Goal: Information Seeking & Learning: Learn about a topic

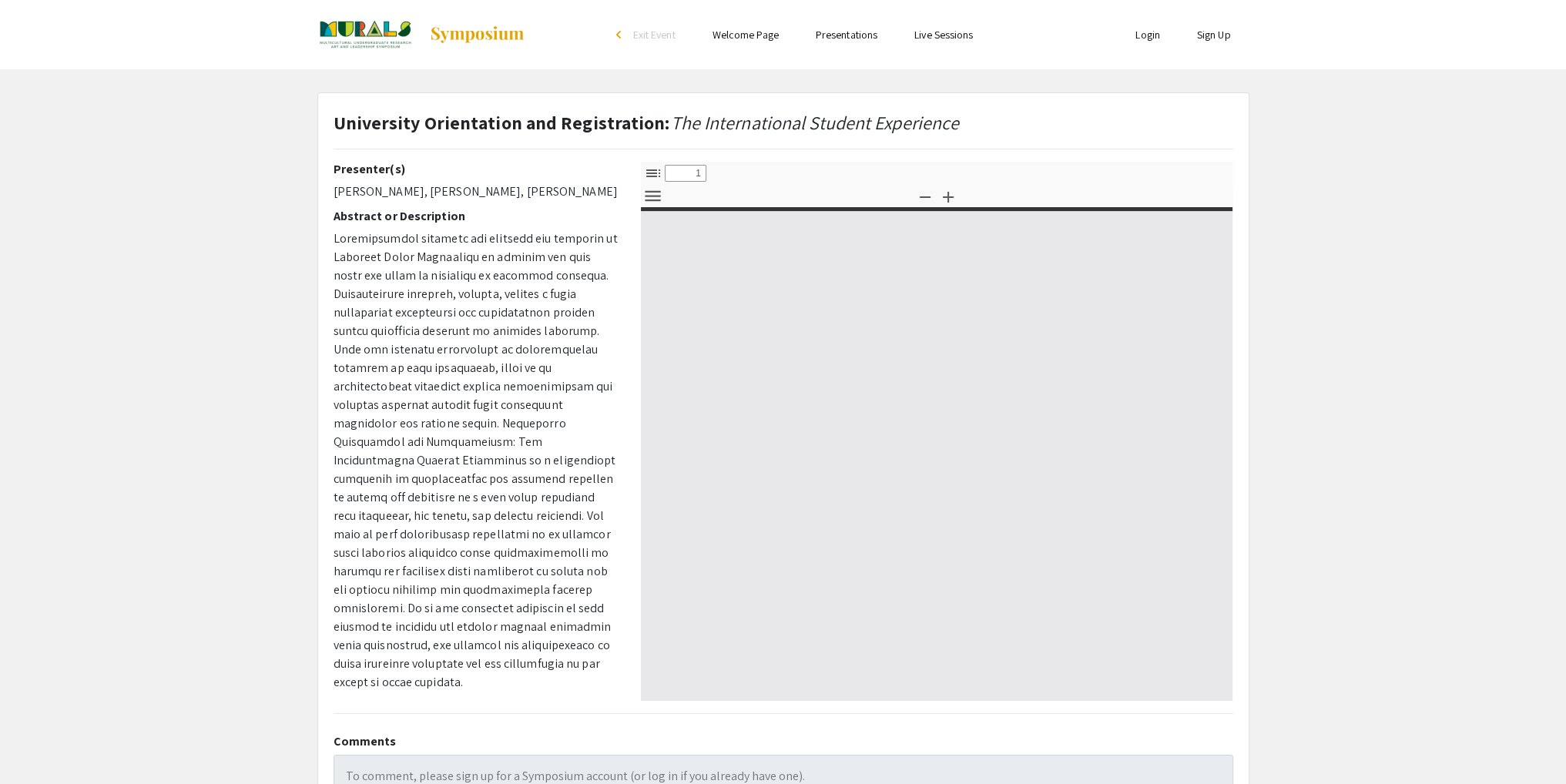
select select "custom"
type input "0"
select select "custom"
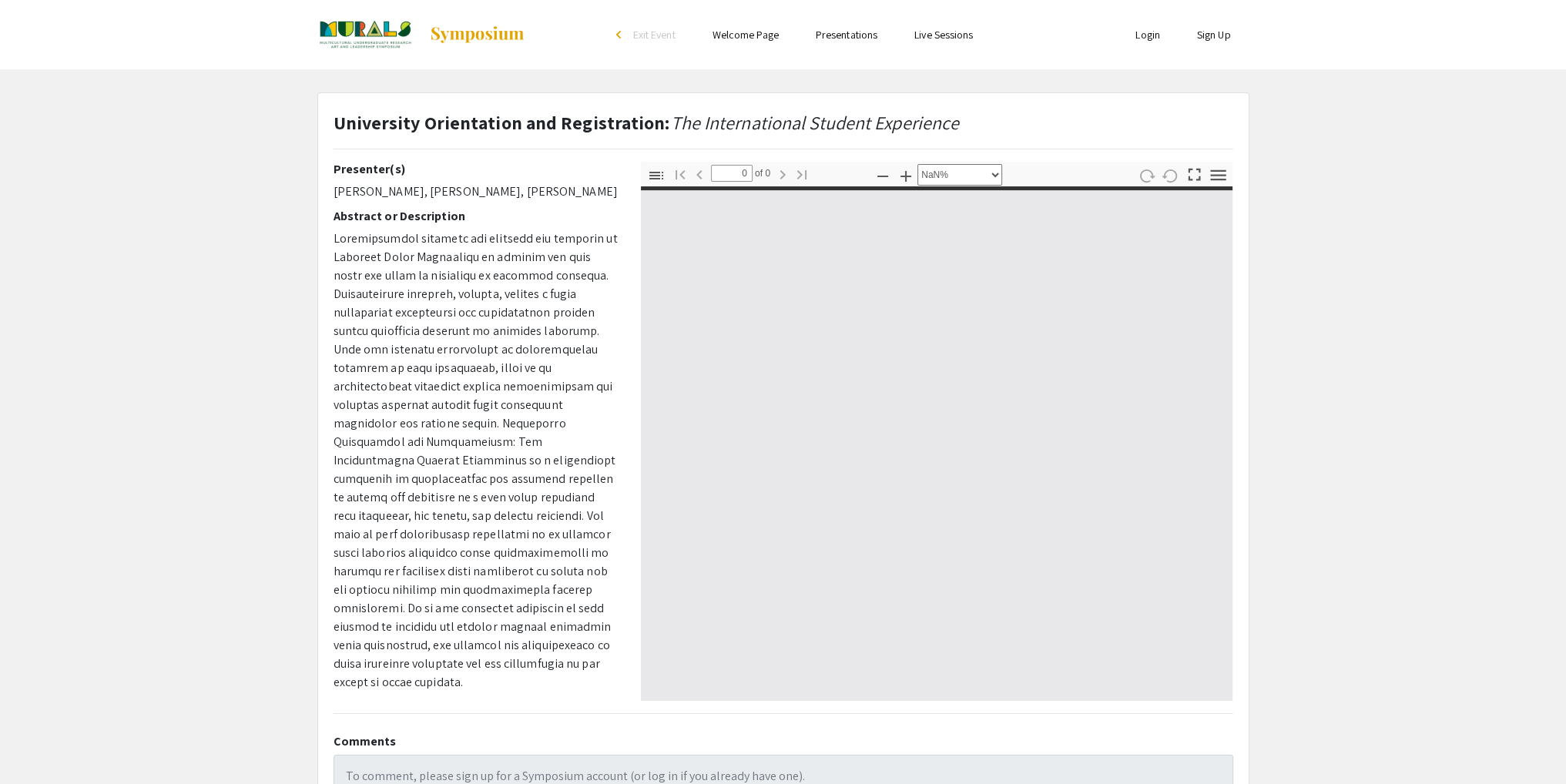
type input "1"
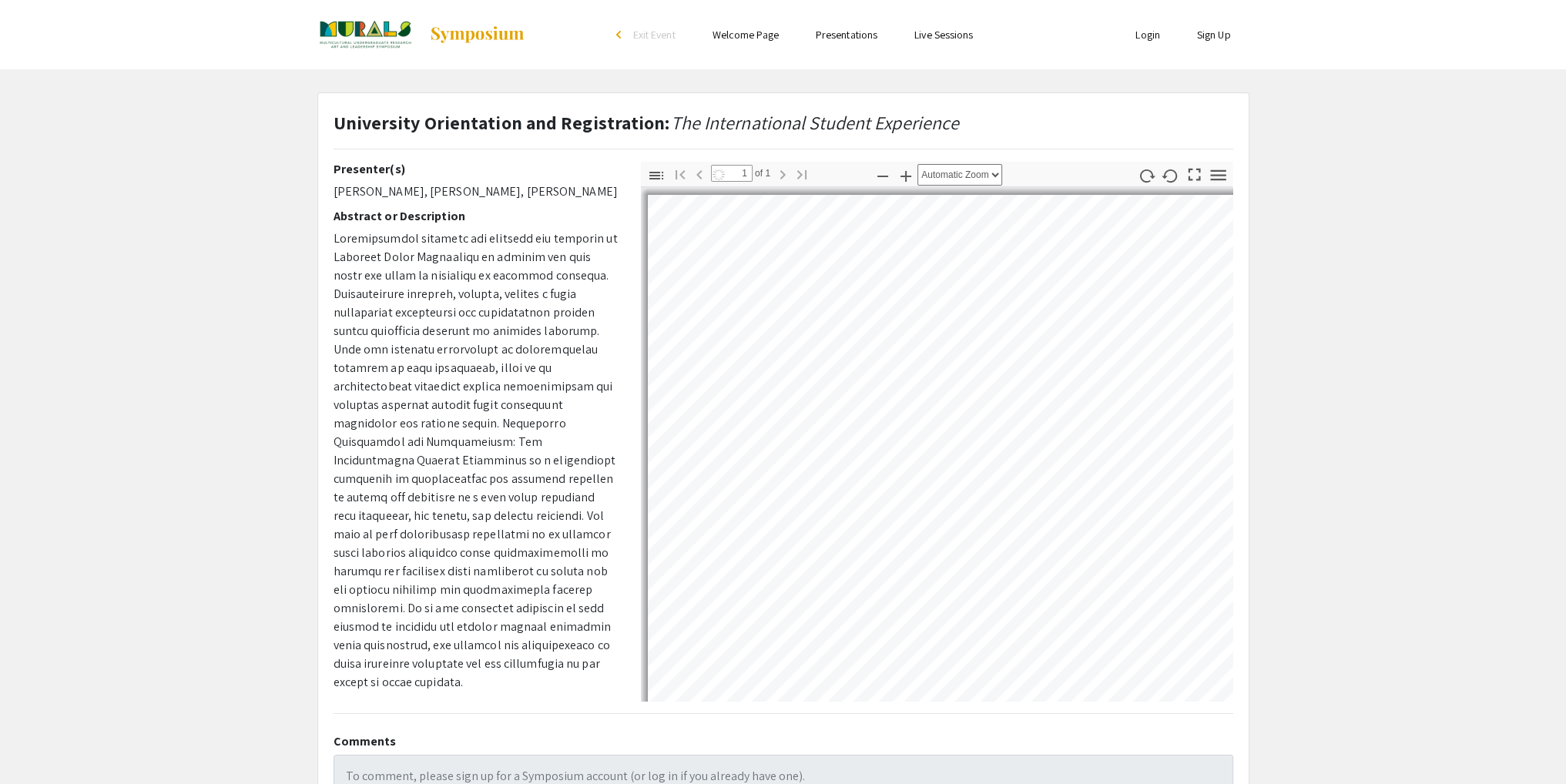
select select "auto"
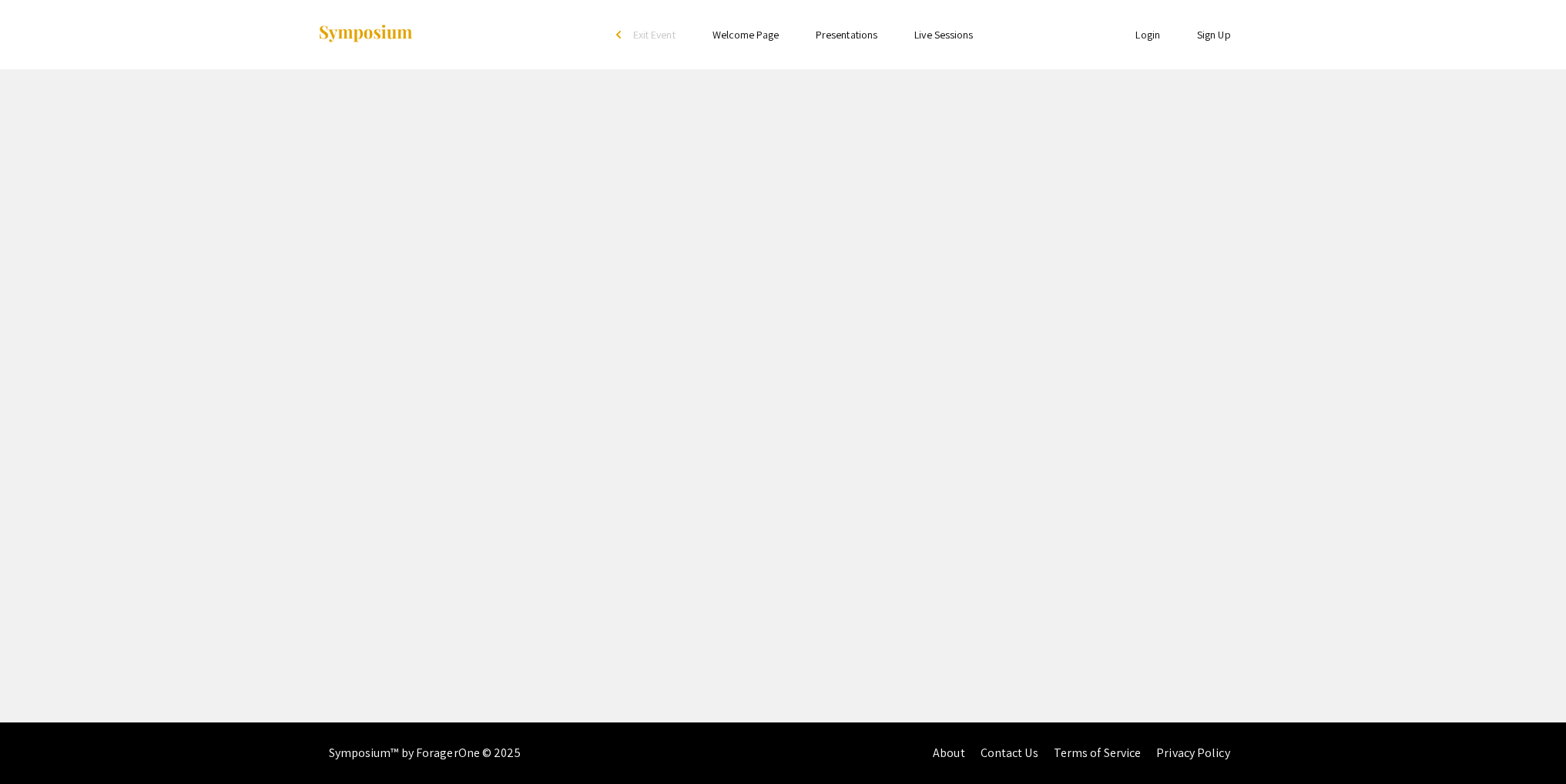
select select "custom"
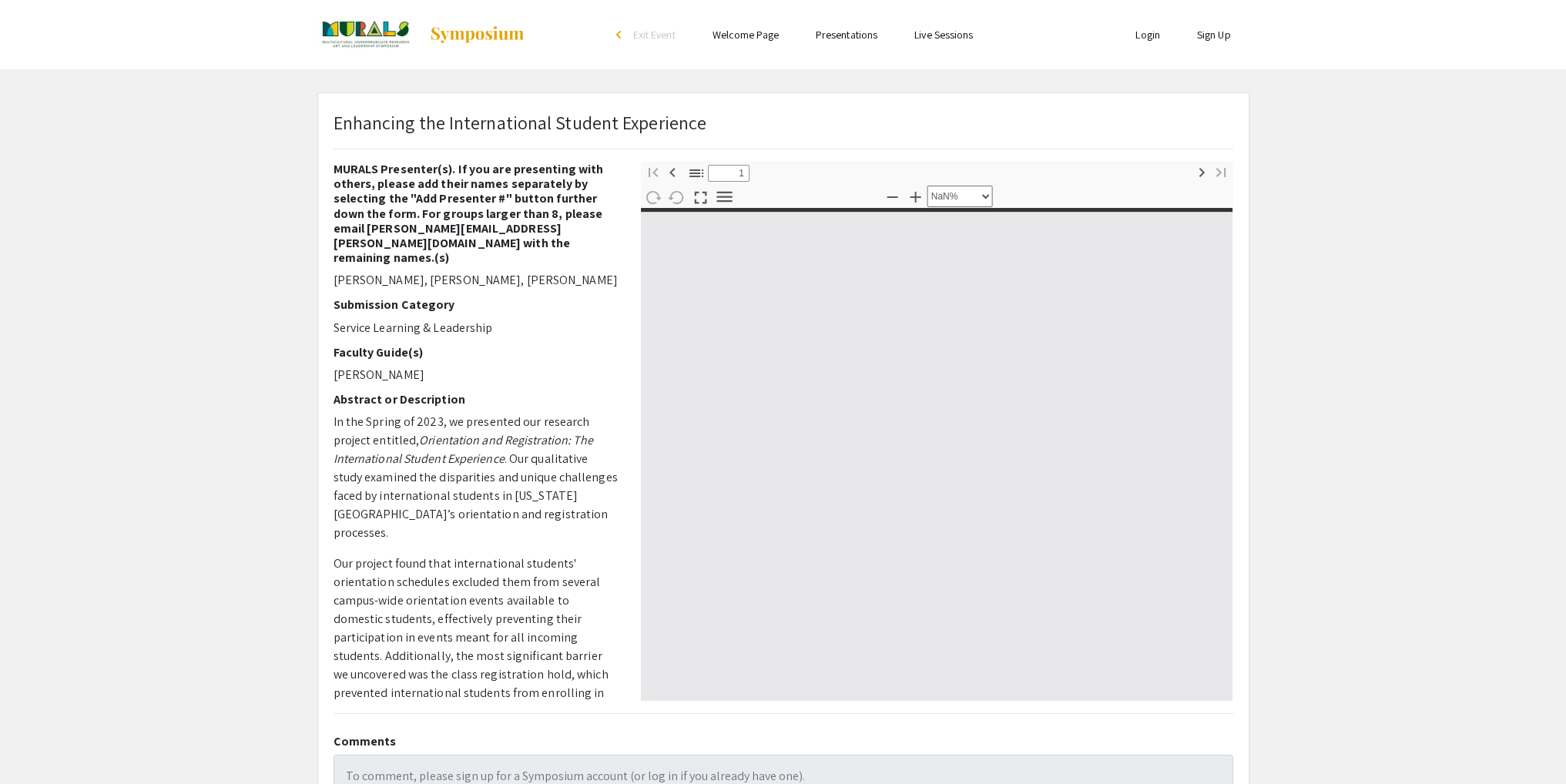
type input "0"
select select "custom"
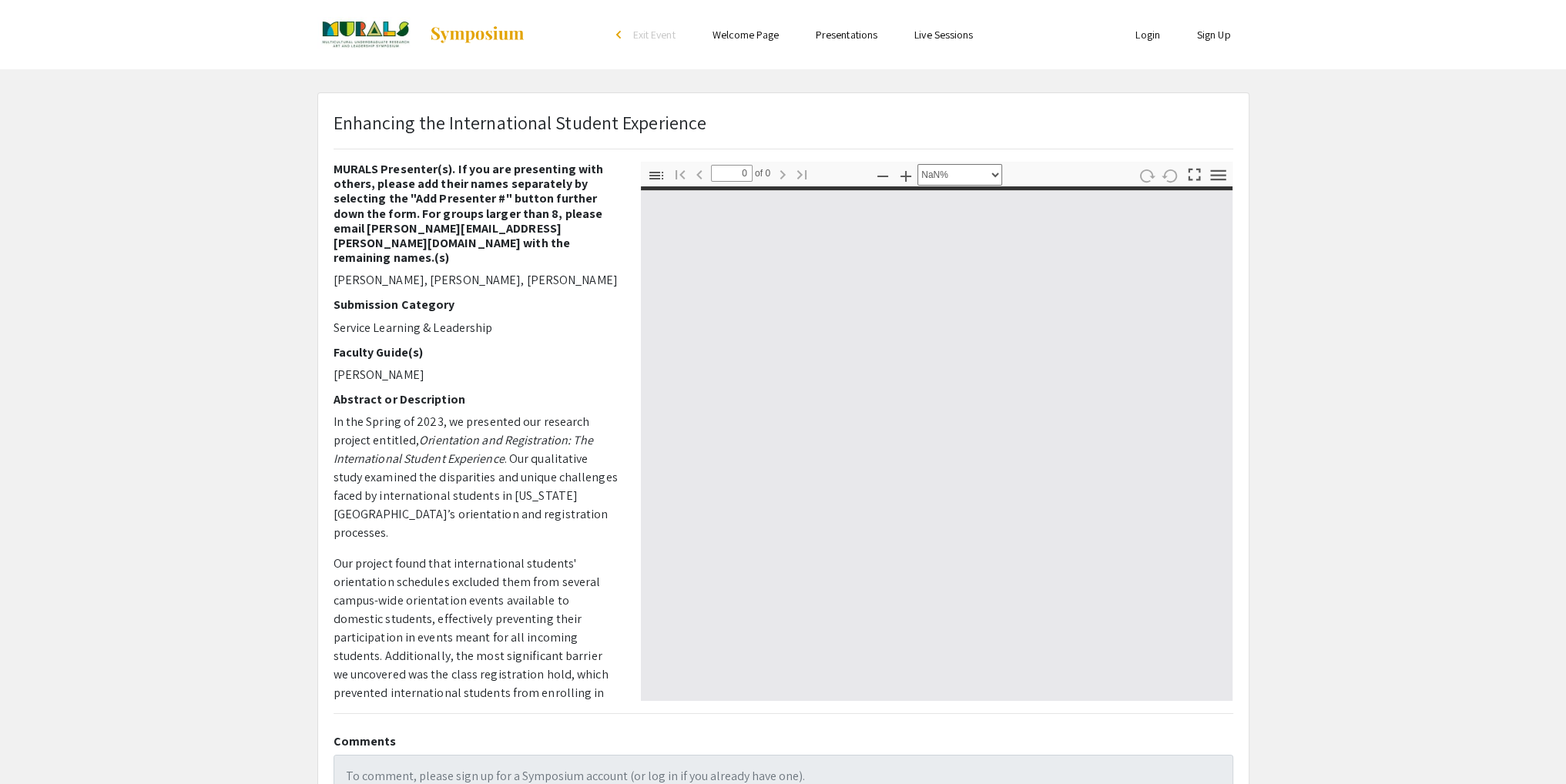
type input "1"
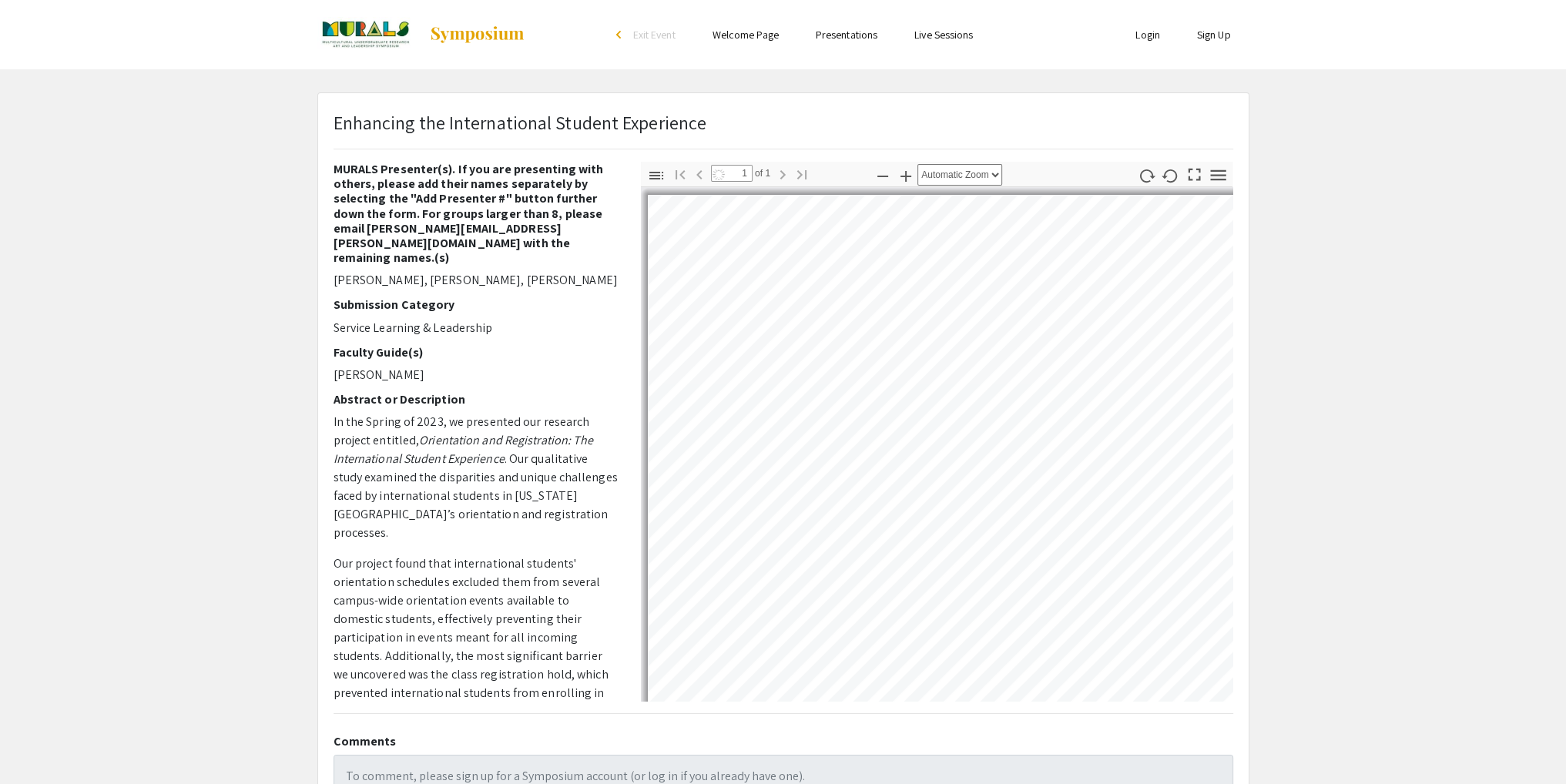
select select "auto"
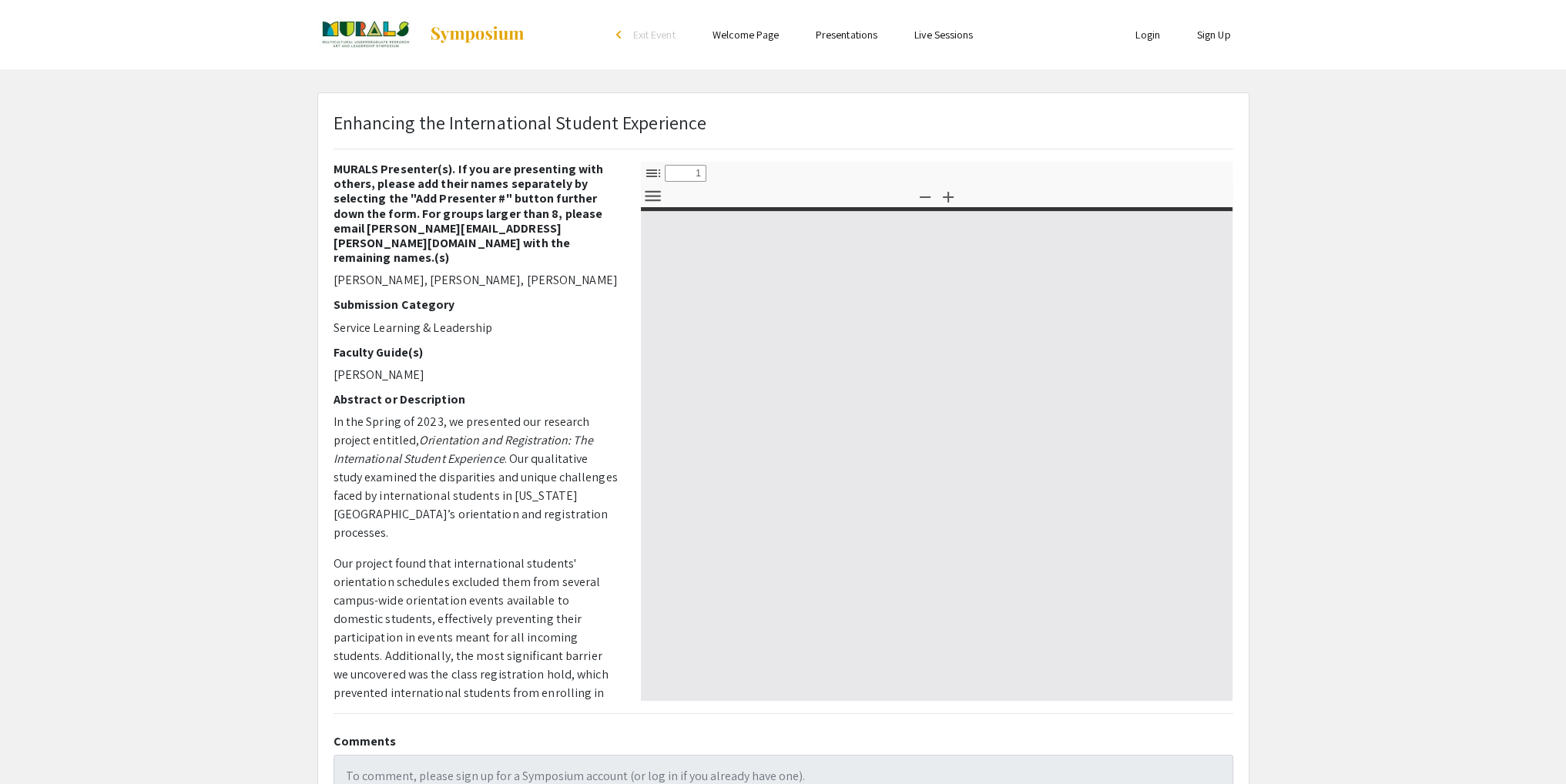
select select "custom"
type input "0"
select select "custom"
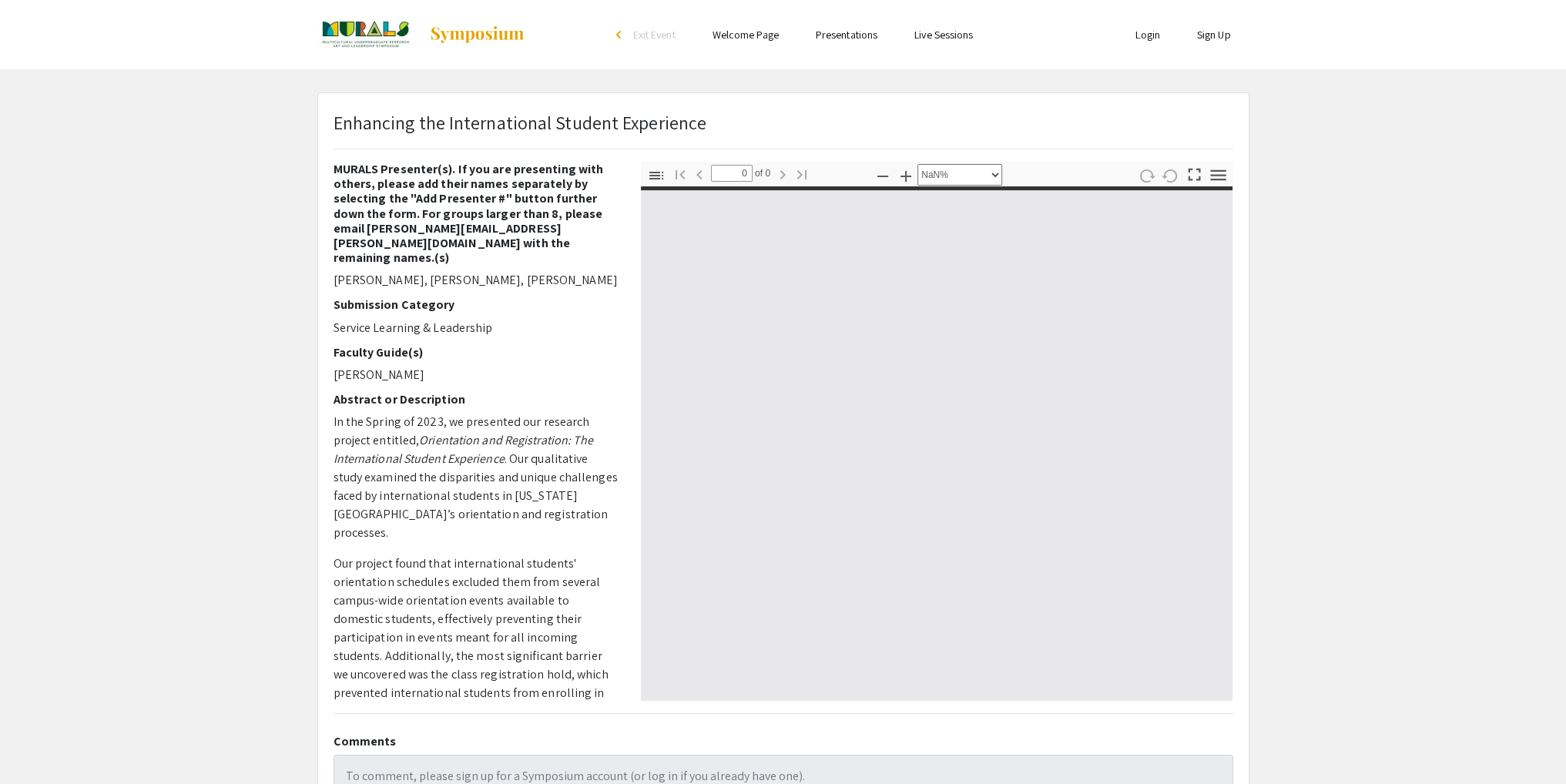
type input "1"
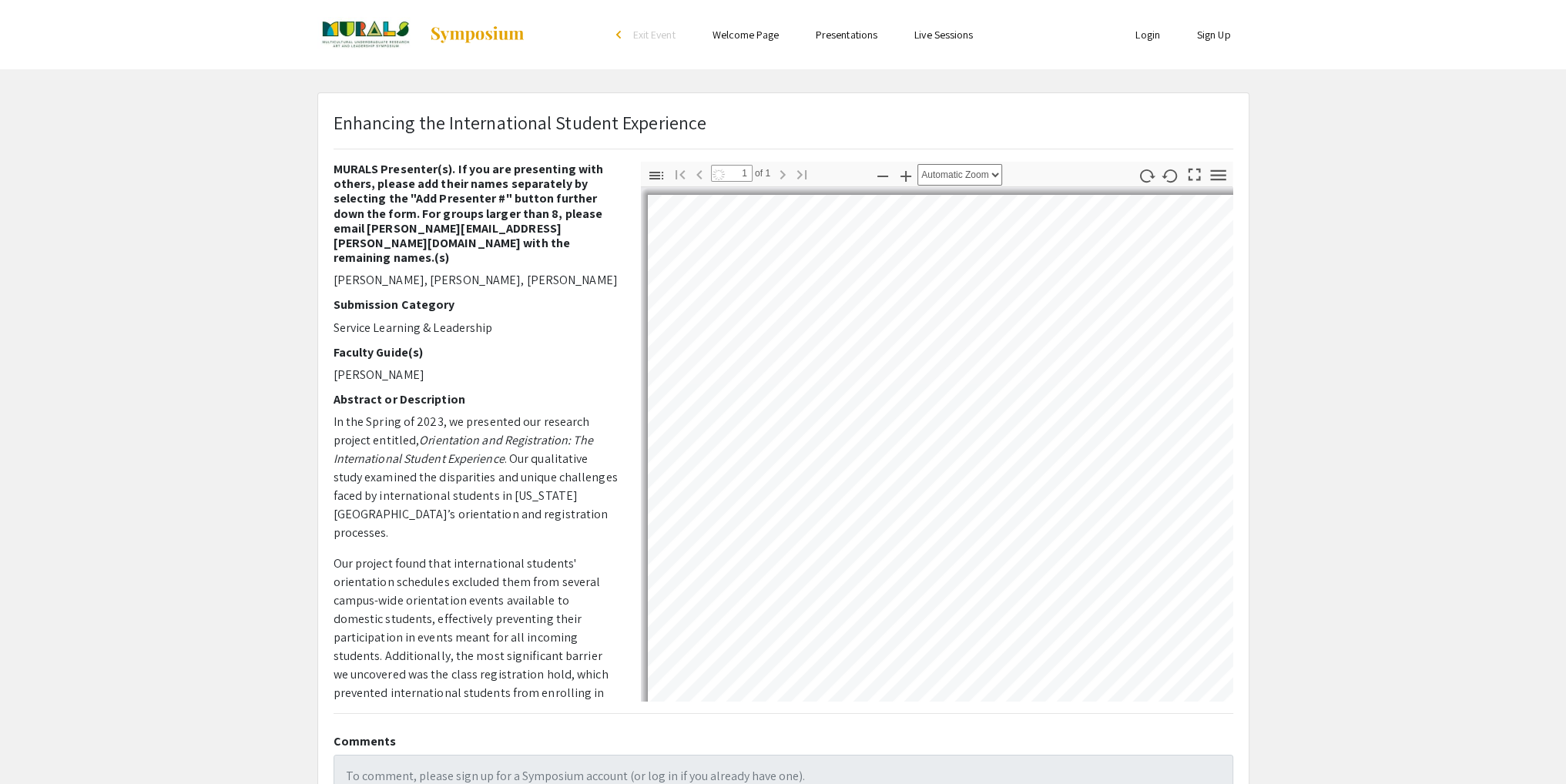
select select "auto"
